Goal: Task Accomplishment & Management: Use online tool/utility

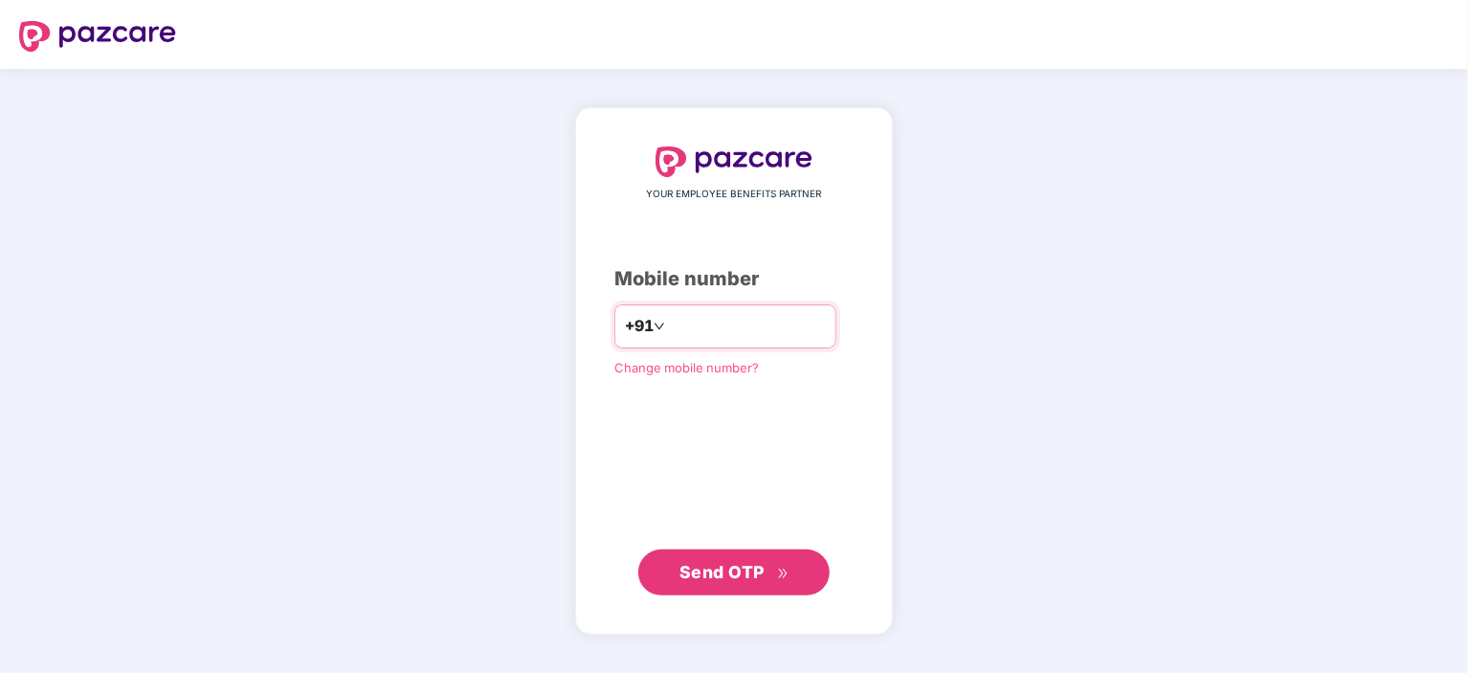
type input "**********"
click at [695, 554] on button "Send OTP" at bounding box center [733, 571] width 191 height 46
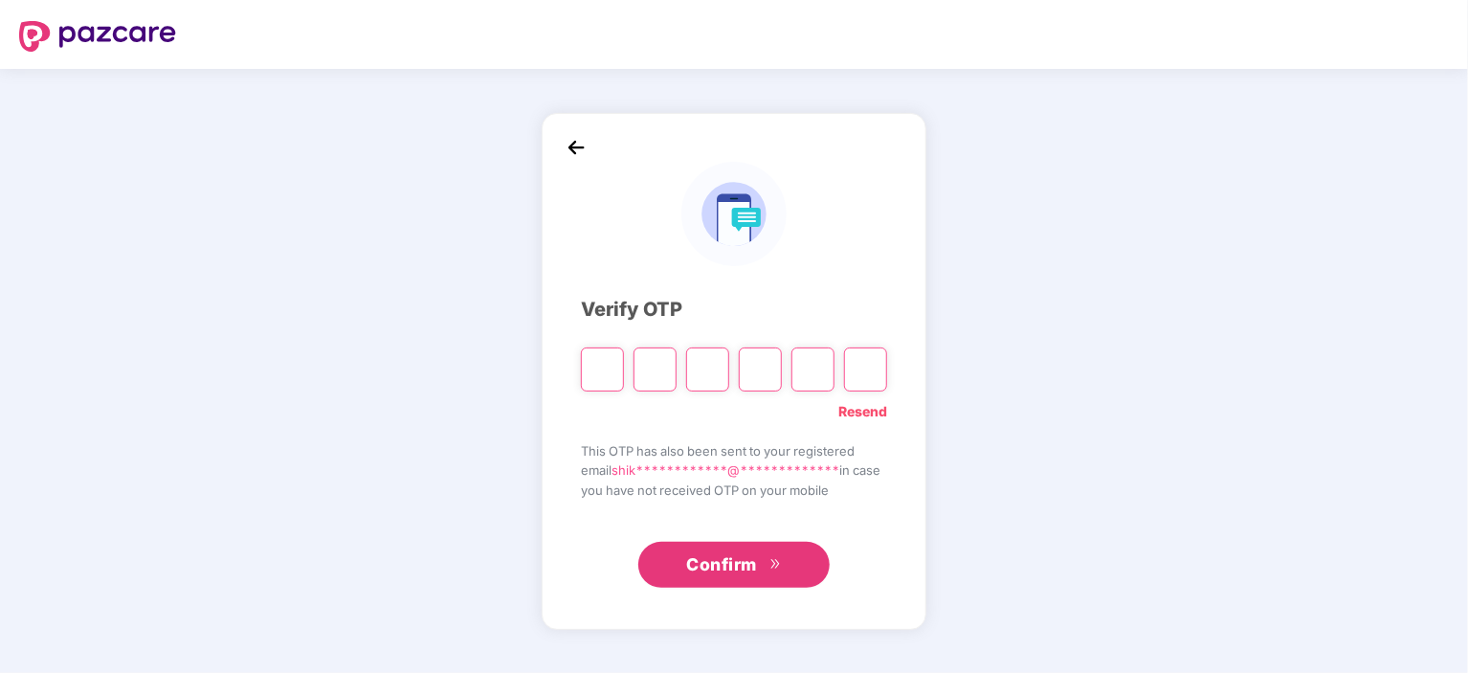
type input "*"
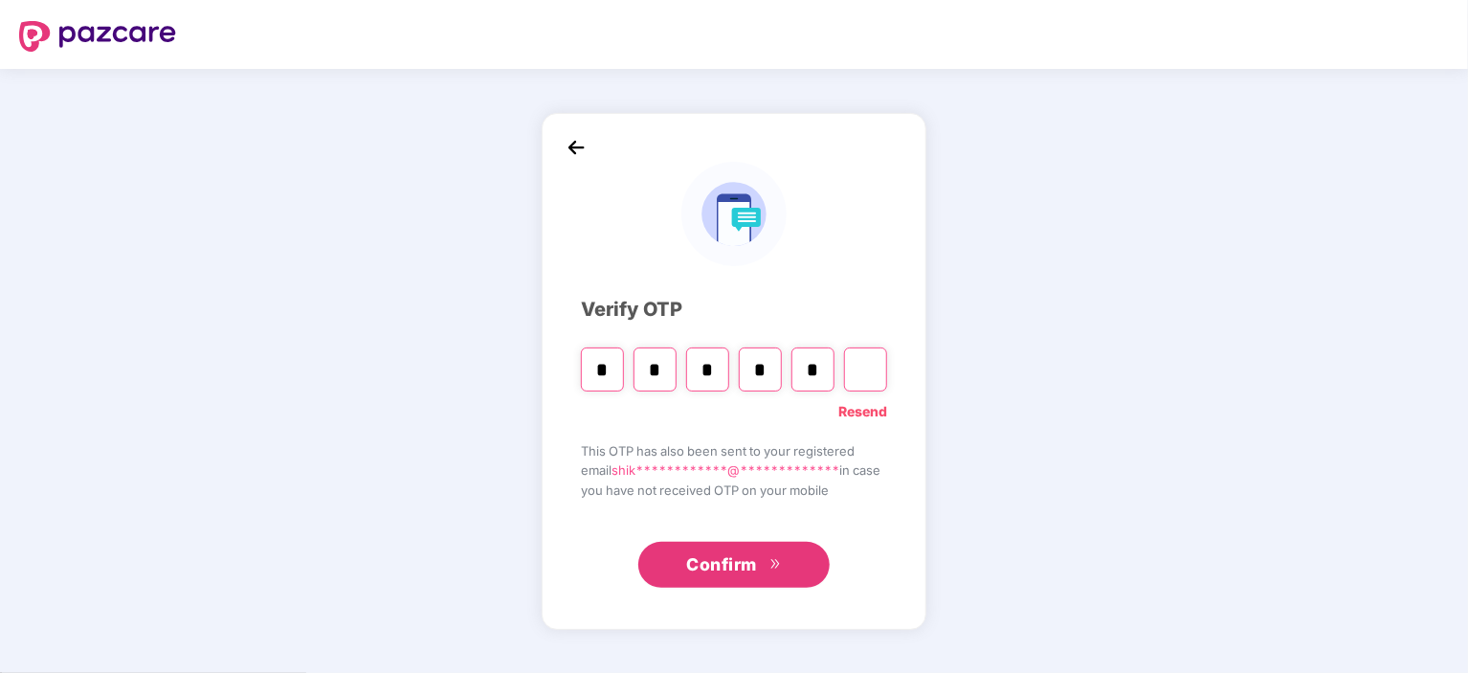
type input "*"
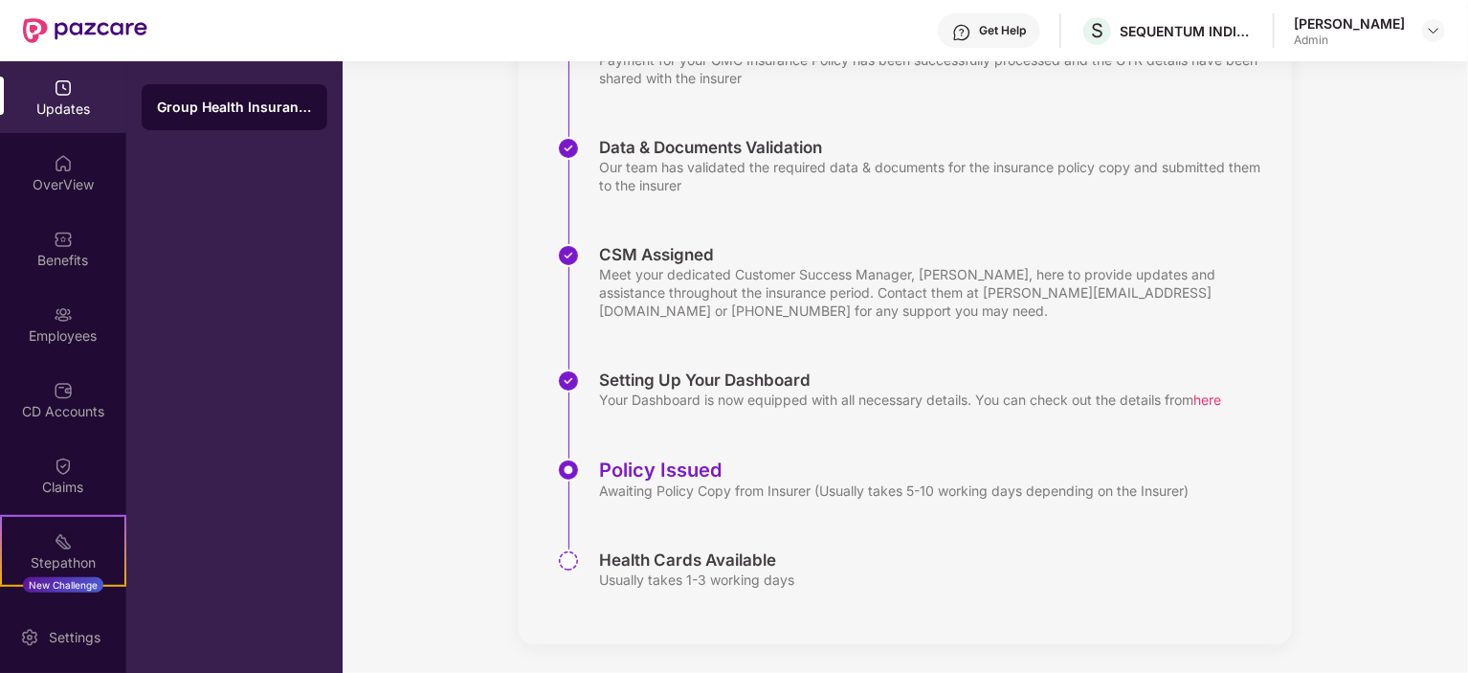
scroll to position [345, 0]
click at [54, 169] on img at bounding box center [63, 163] width 19 height 19
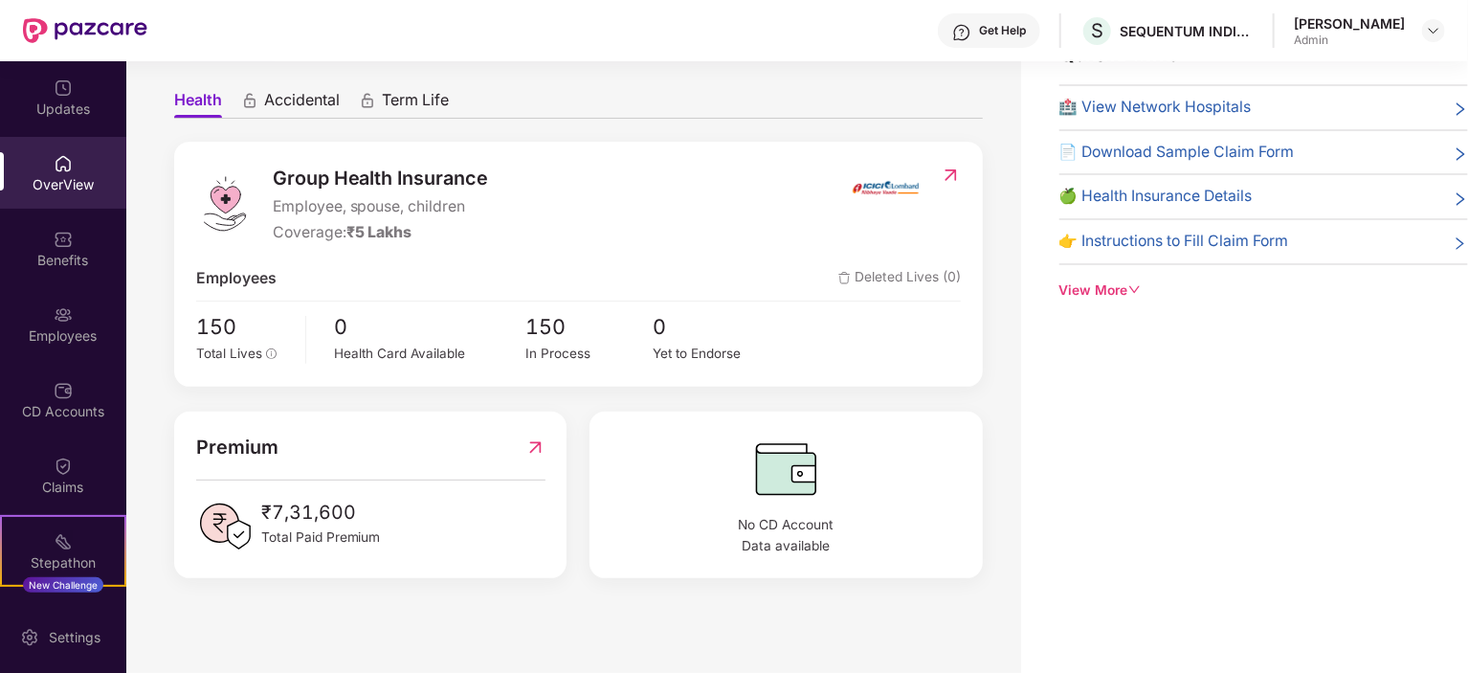
scroll to position [0, 0]
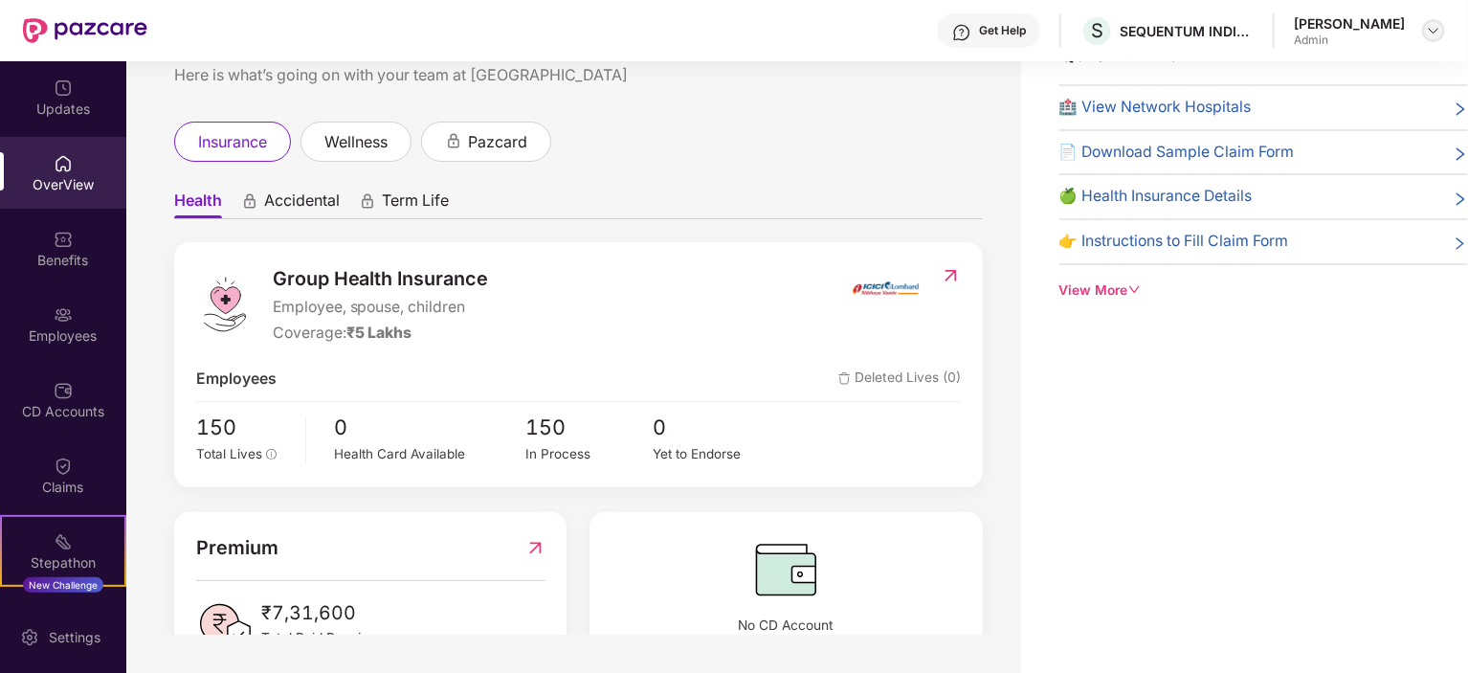
click at [1426, 29] on img at bounding box center [1433, 30] width 15 height 15
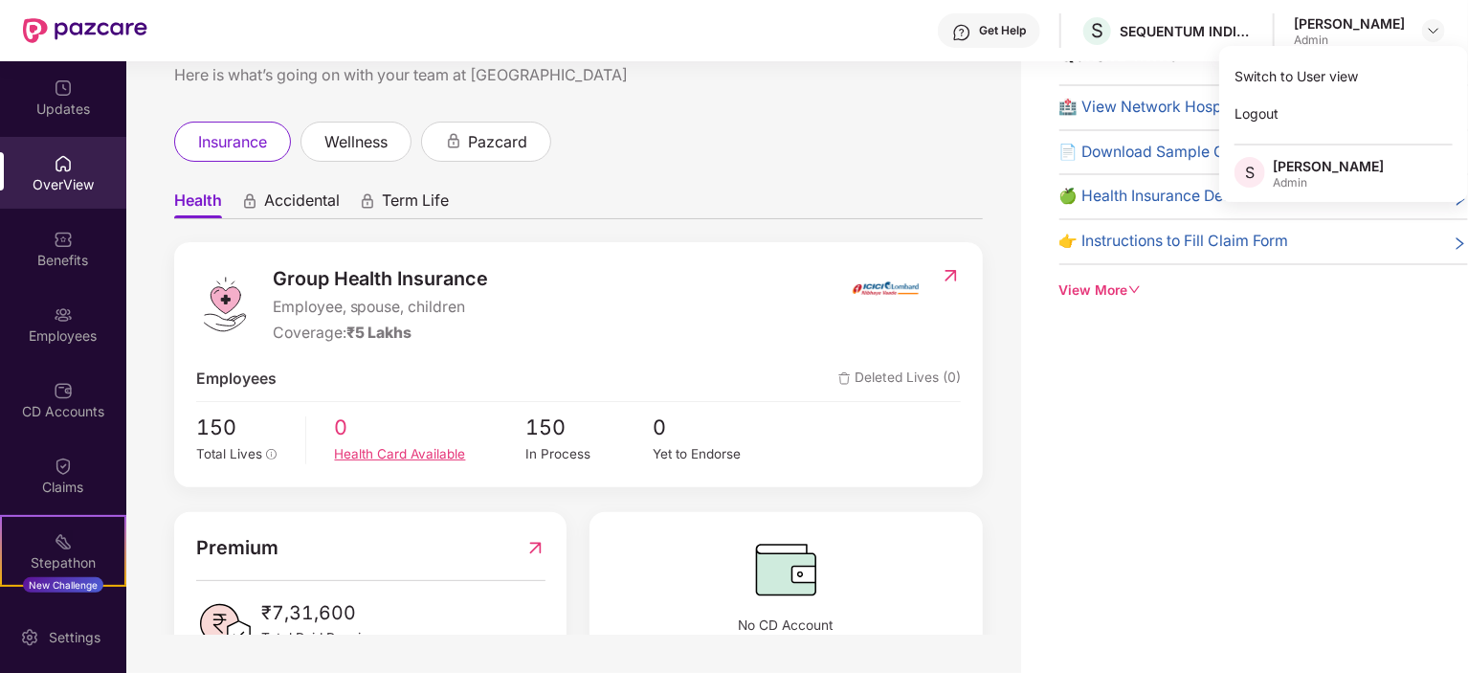
click at [482, 454] on div "Health Card Available" at bounding box center [430, 454] width 191 height 20
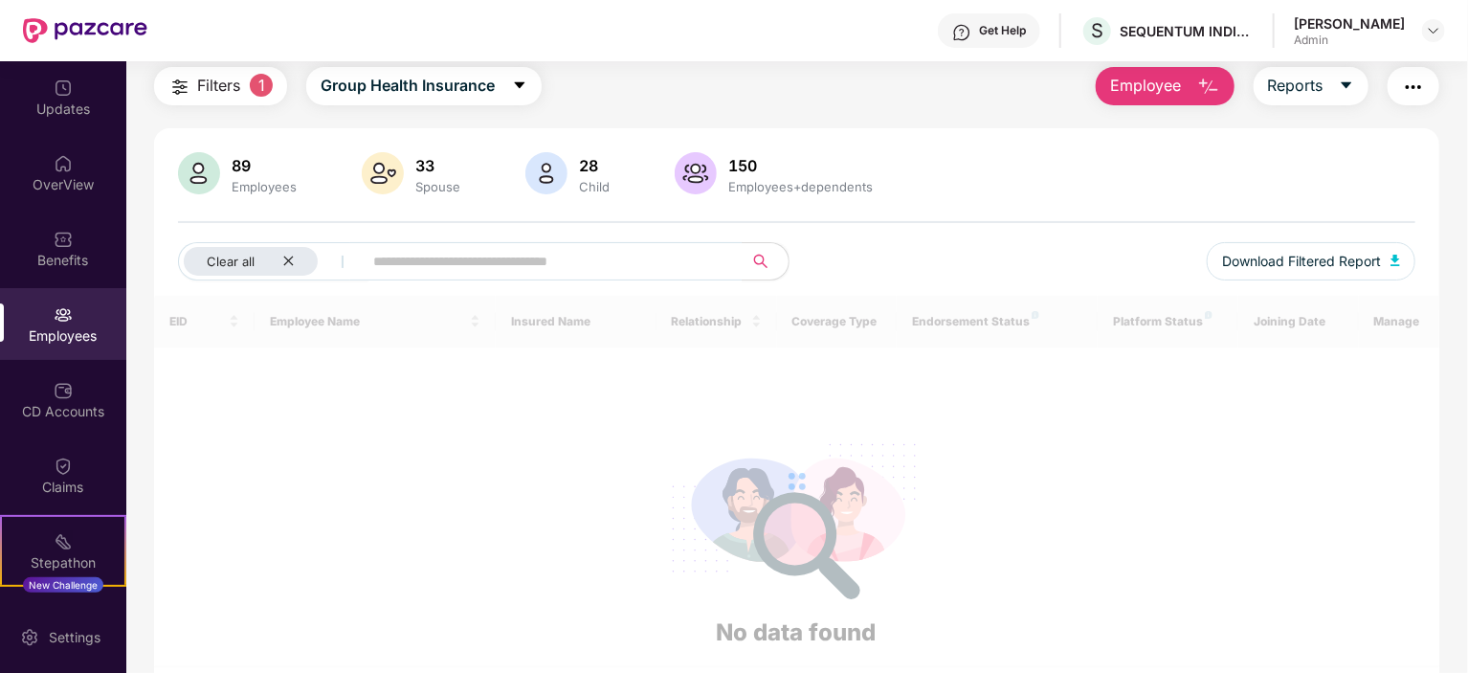
scroll to position [92, 0]
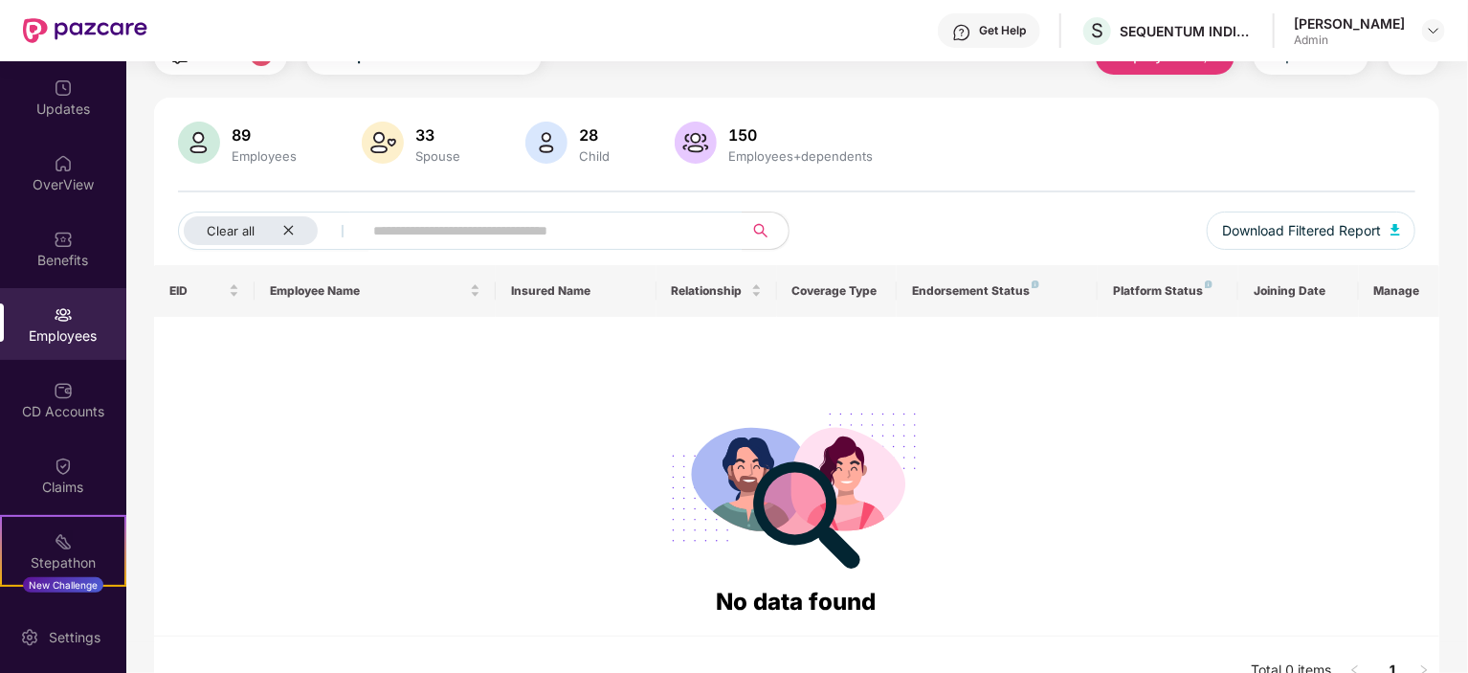
click at [658, 374] on div "No data found" at bounding box center [796, 476] width 1254 height 288
